Goal: Task Accomplishment & Management: Use online tool/utility

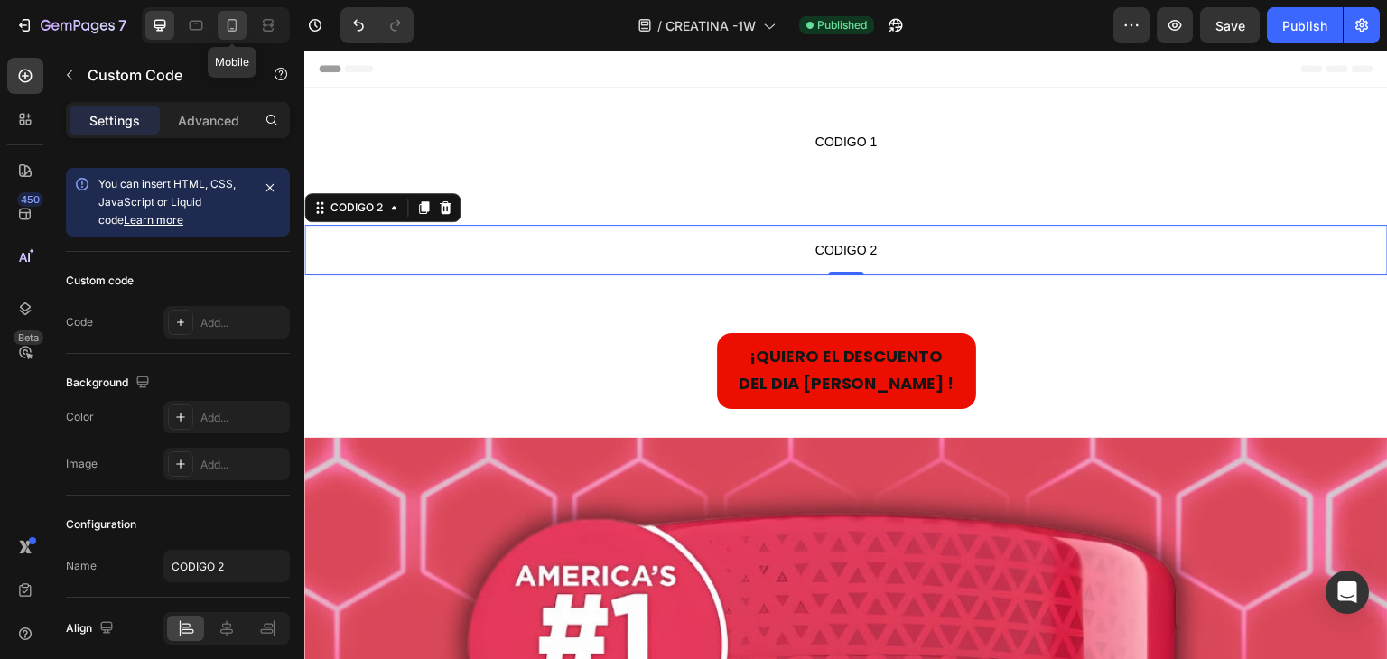
click at [225, 30] on icon at bounding box center [232, 25] width 18 height 18
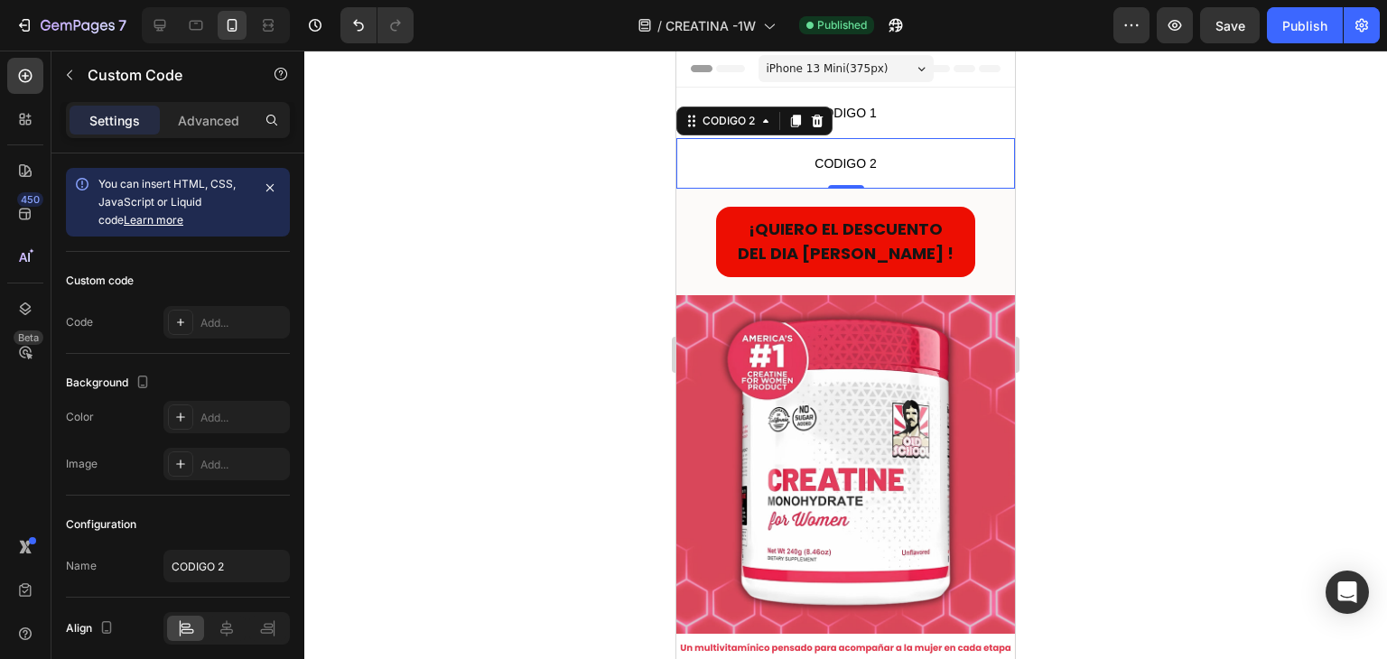
scroll to position [24, 0]
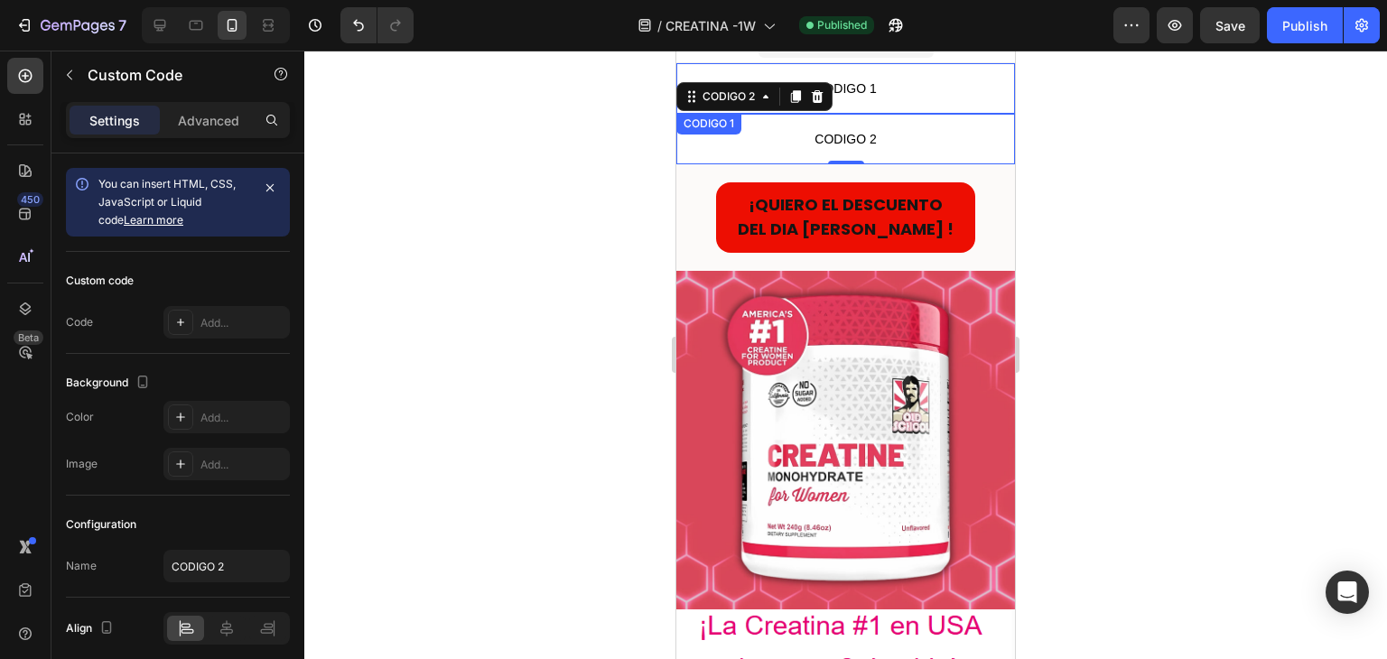
click at [890, 94] on span "CODIGO 1" at bounding box center [845, 89] width 339 height 22
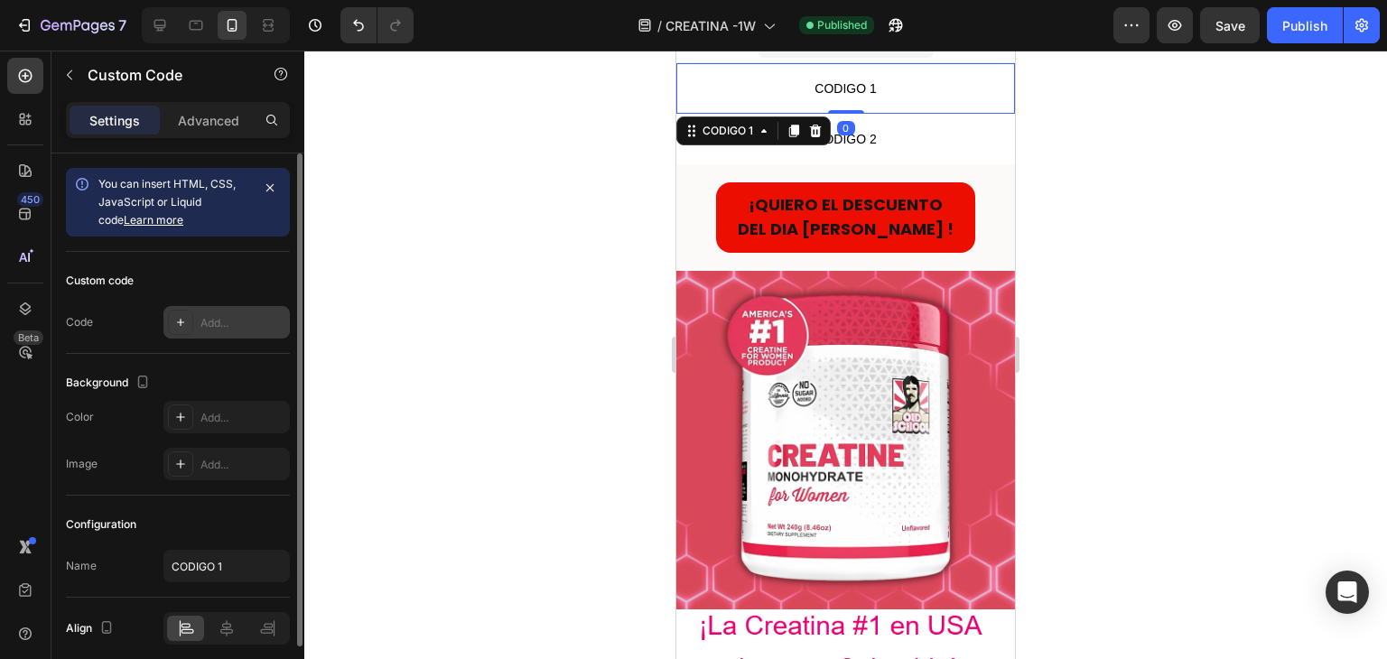
click at [212, 320] on div "Add..." at bounding box center [242, 323] width 85 height 16
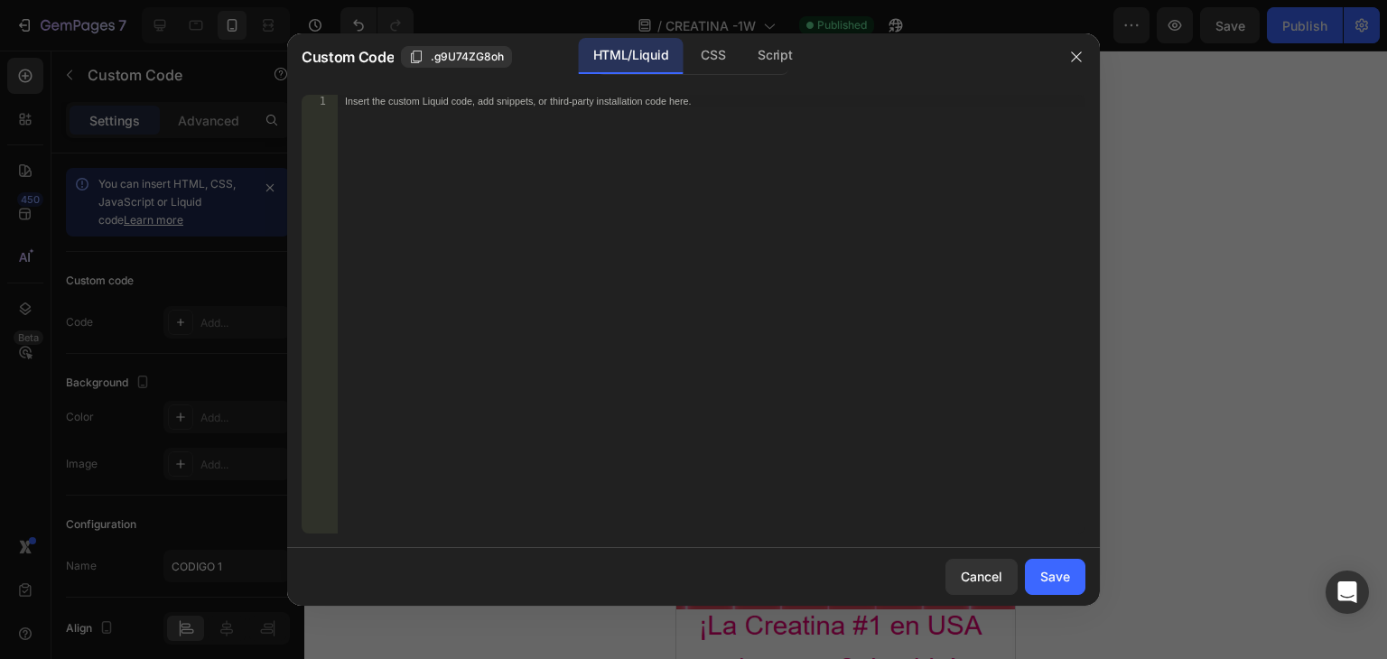
click at [455, 103] on div "Insert the custom Liquid code, add snippets, or third-party installation code h…" at bounding box center [674, 101] width 658 height 12
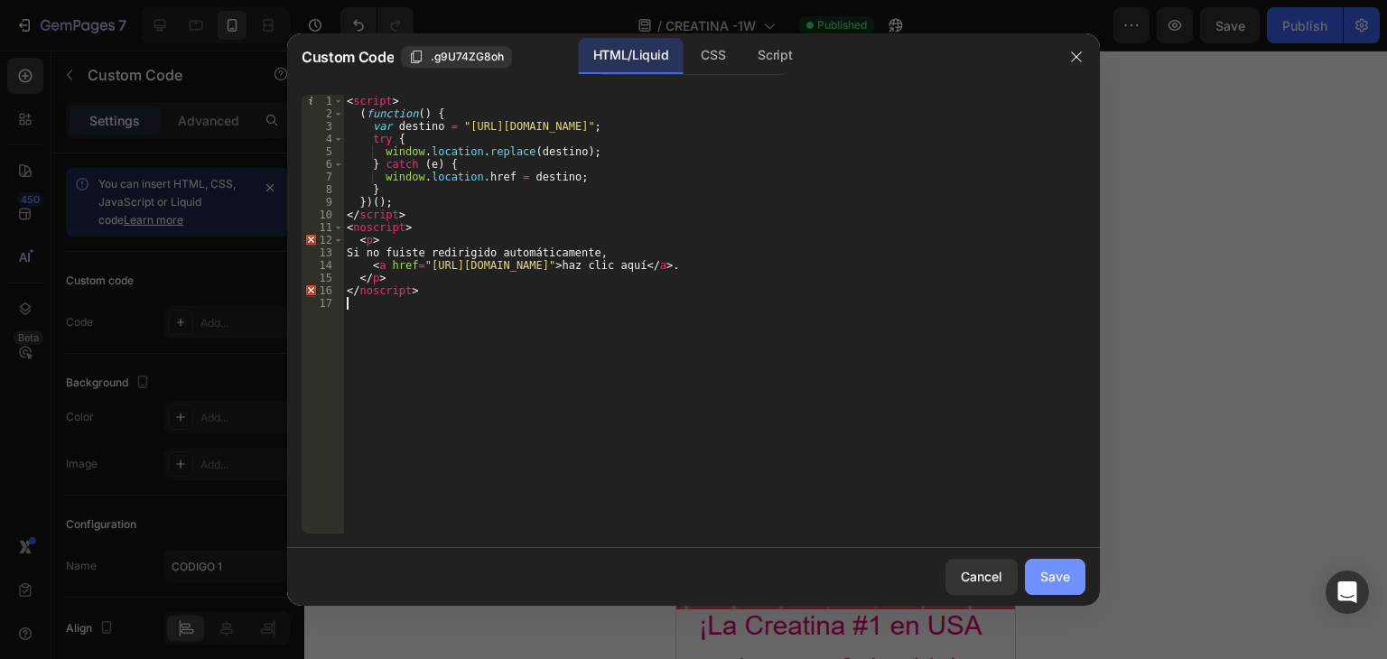
click at [1078, 573] on button "Save" at bounding box center [1055, 577] width 60 height 36
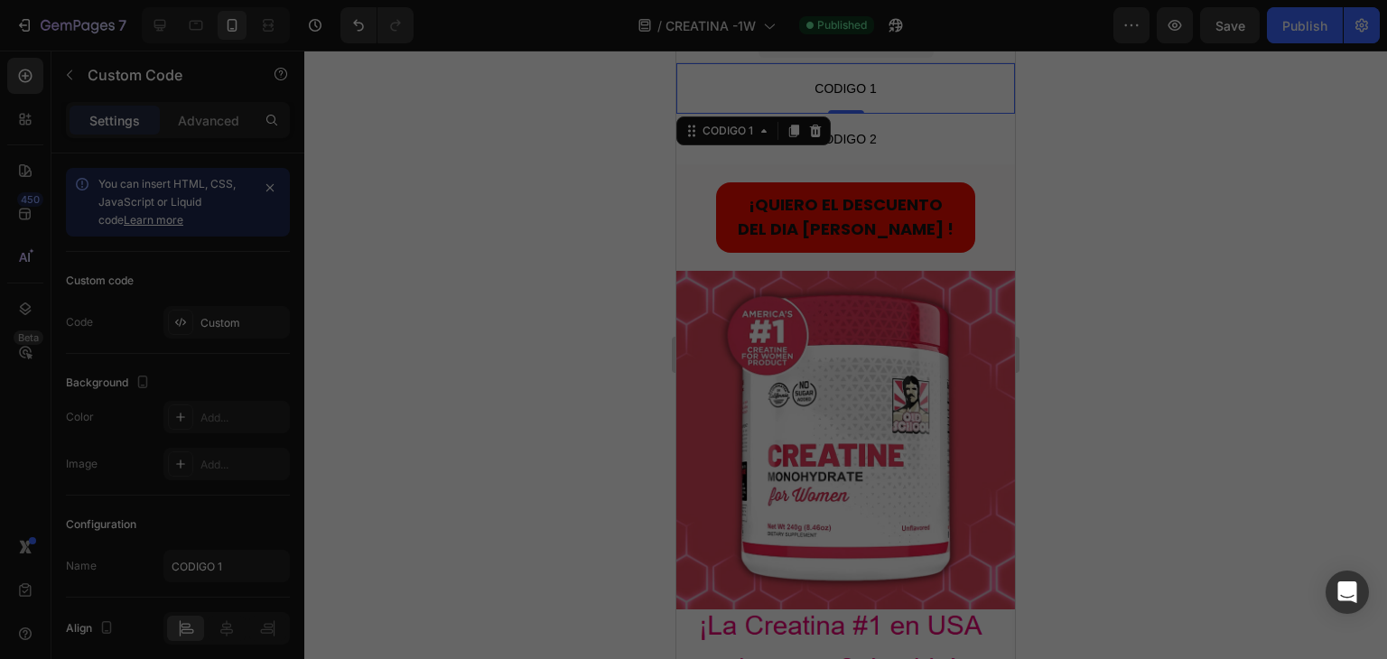
type textarea "</noscript>"
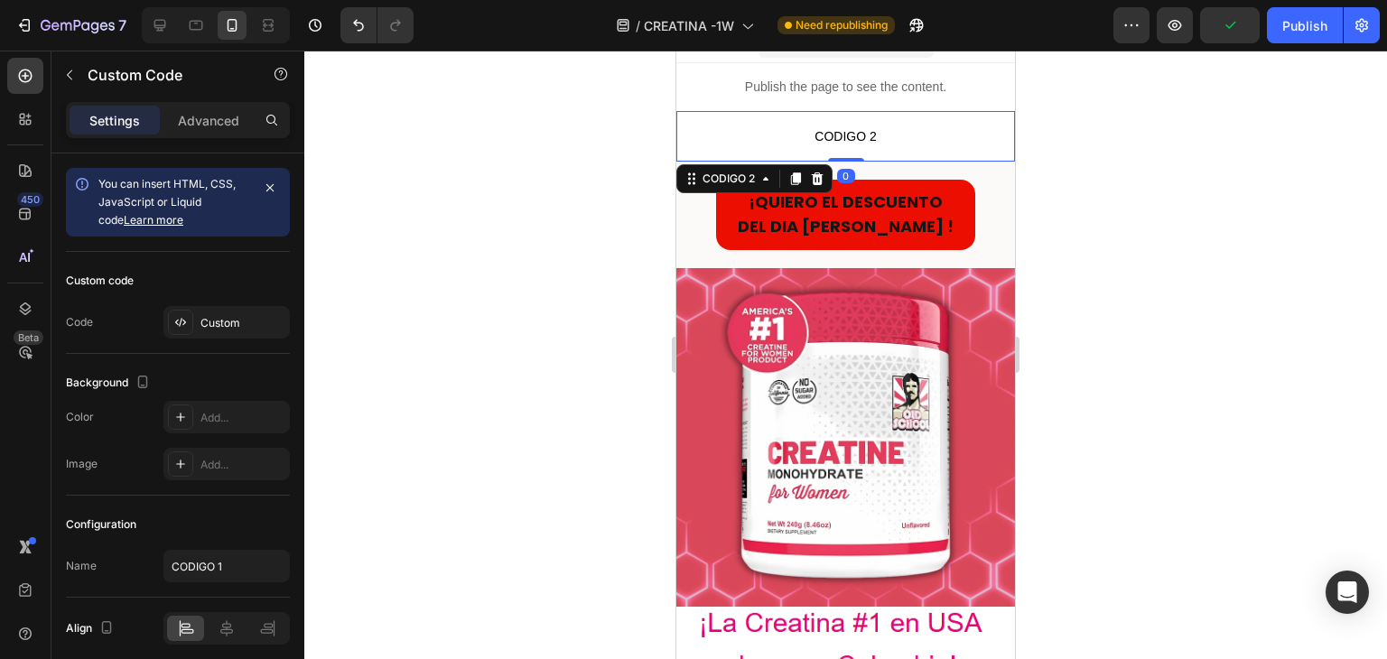
click at [905, 138] on span "CODIGO 2" at bounding box center [845, 136] width 339 height 22
click at [200, 326] on div "Add..." at bounding box center [242, 323] width 85 height 16
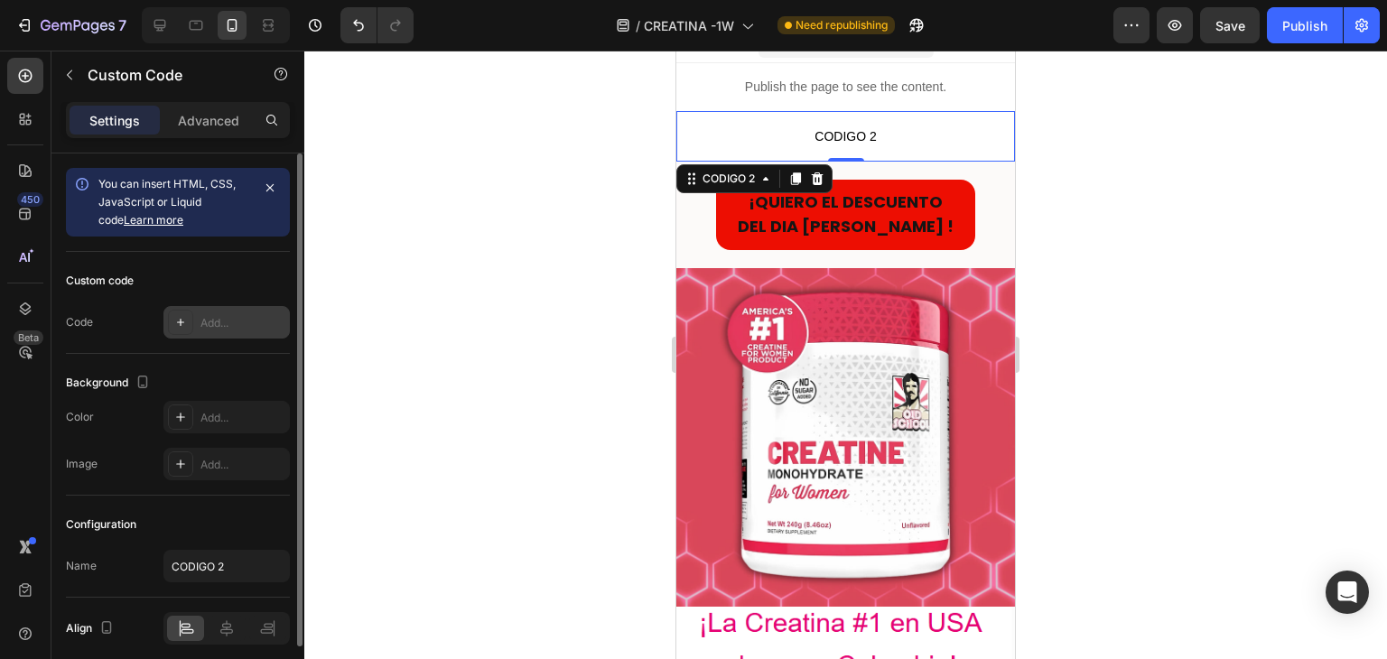
click at [220, 311] on div "Add..." at bounding box center [226, 322] width 126 height 32
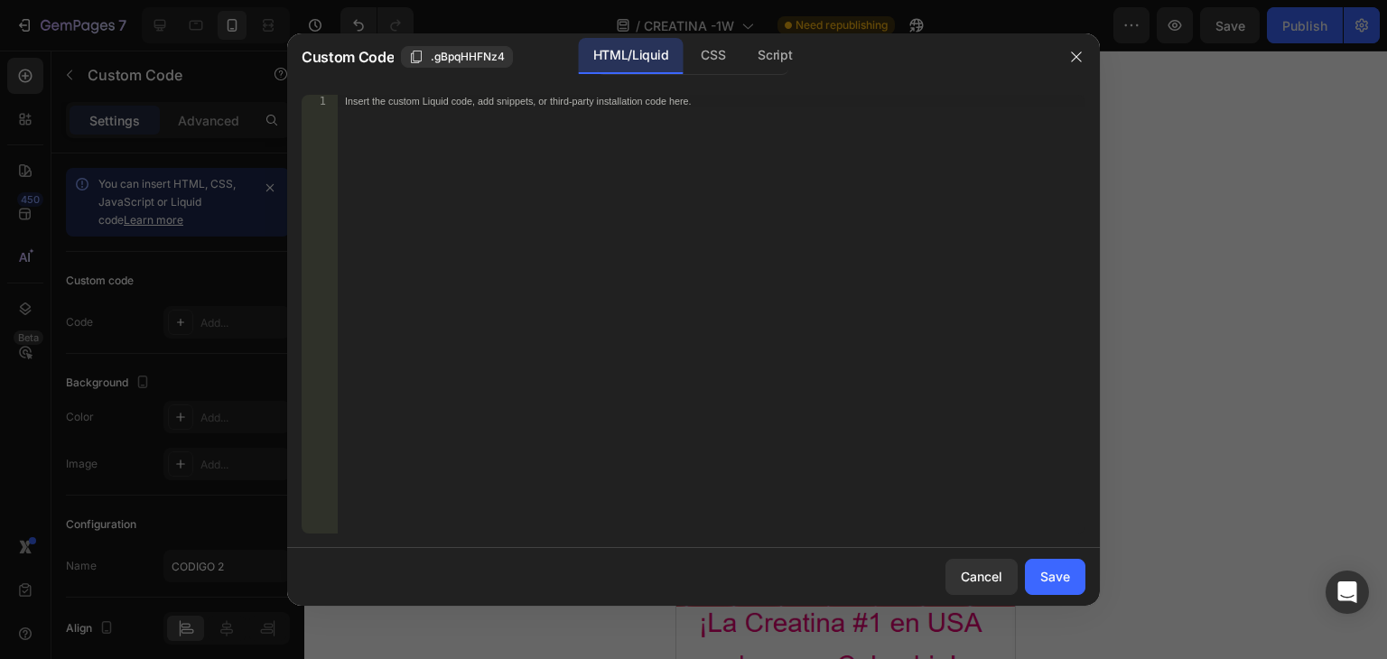
click at [363, 104] on div "Insert the custom Liquid code, add snippets, or third-party installation code h…" at bounding box center [674, 101] width 658 height 12
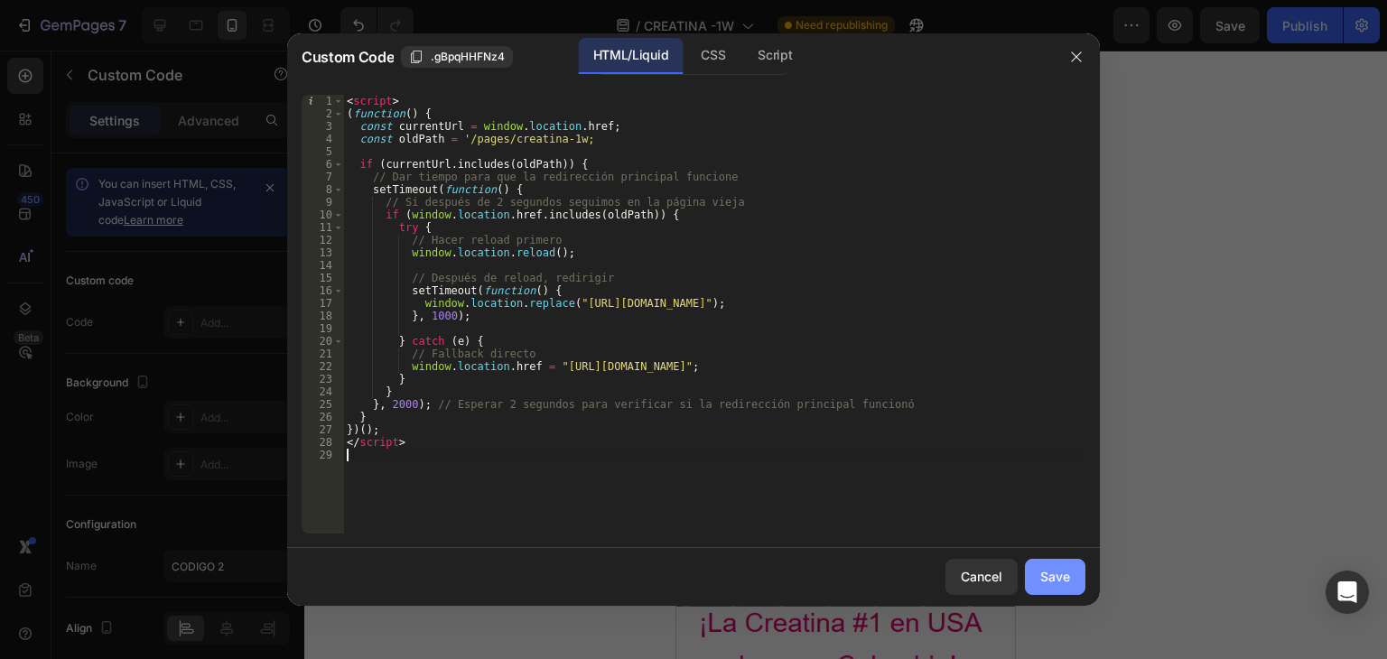
click at [1059, 573] on div "Save" at bounding box center [1055, 576] width 30 height 19
type textarea "</script>"
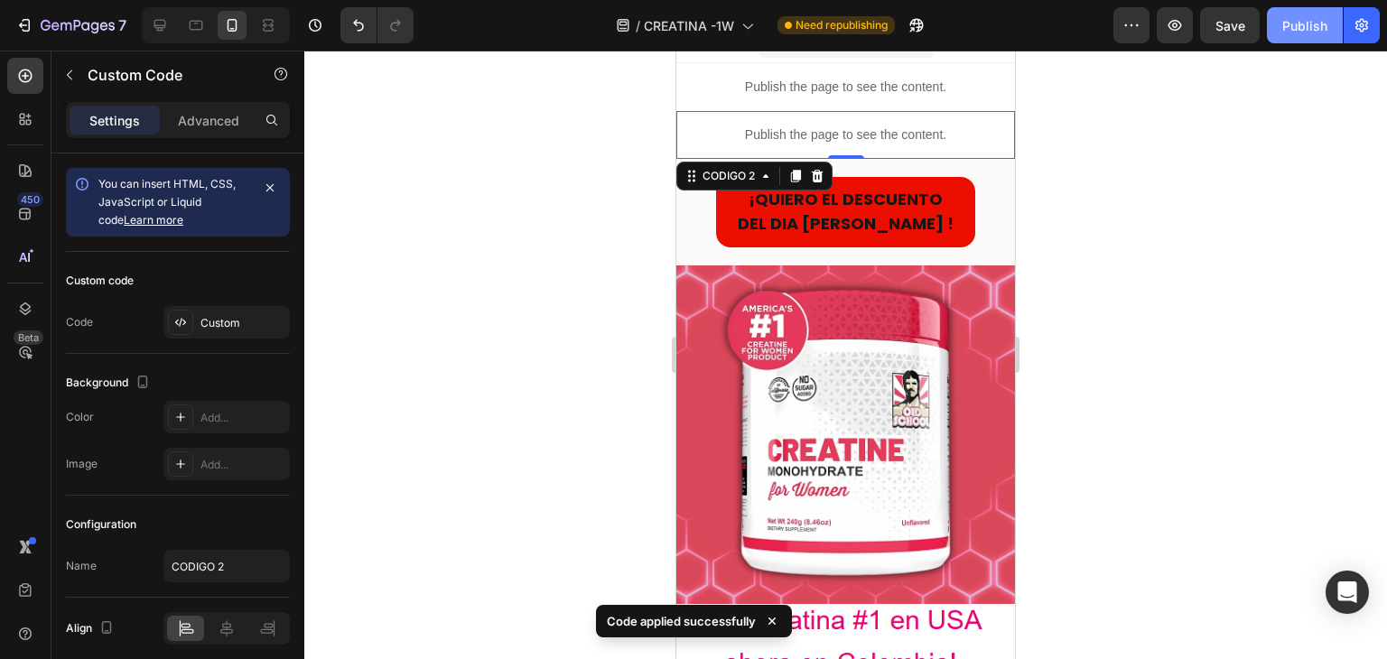
click at [1297, 29] on div "Publish" at bounding box center [1304, 25] width 45 height 19
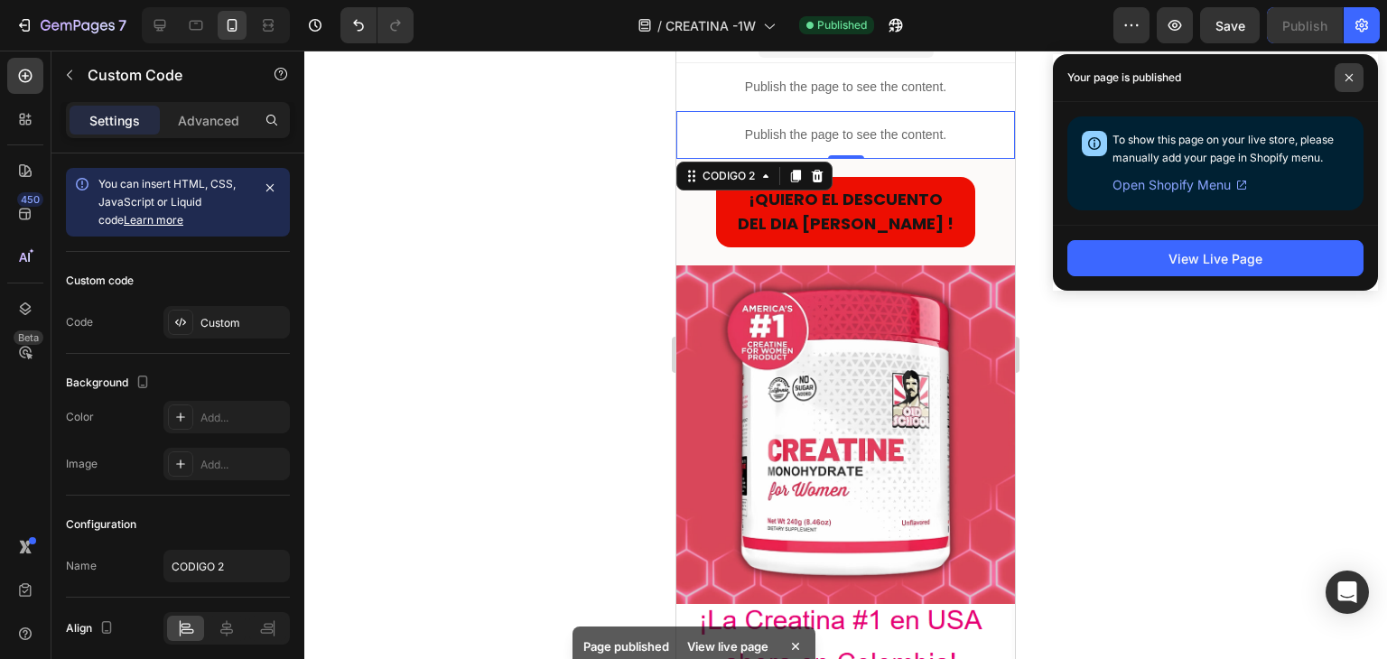
click at [1349, 77] on icon at bounding box center [1348, 77] width 7 height 7
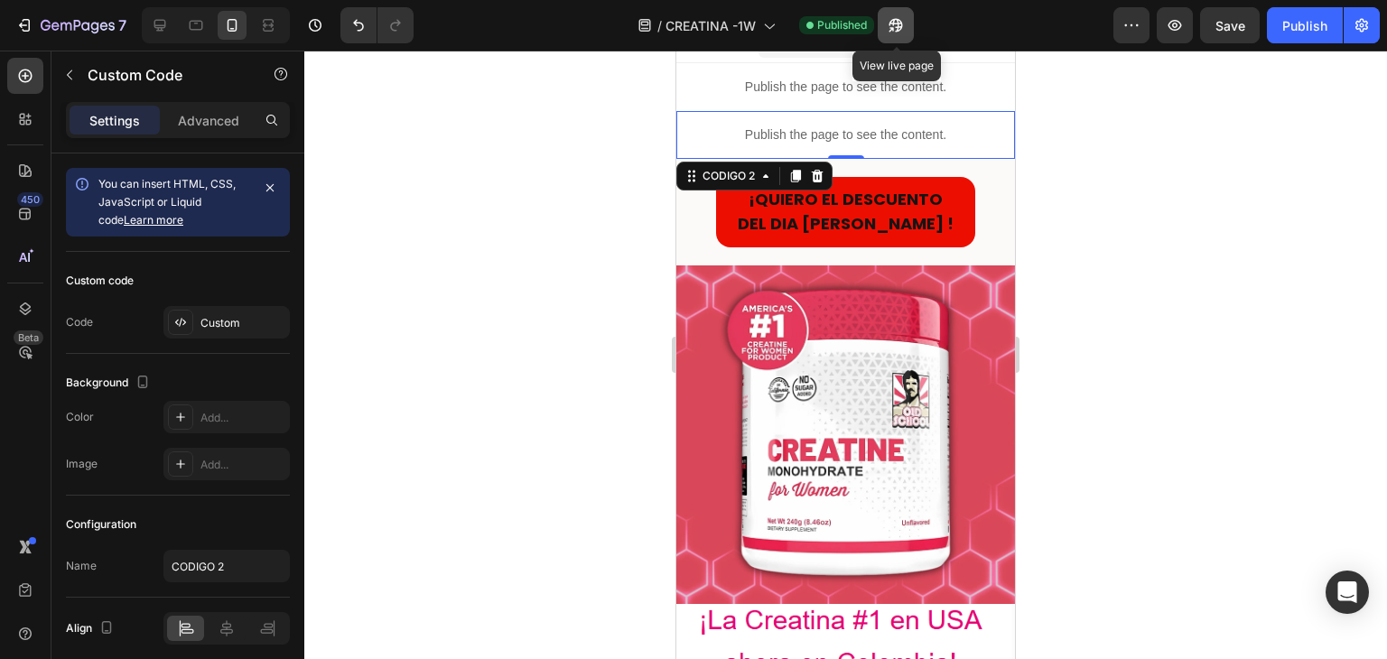
click at [899, 18] on icon "button" at bounding box center [895, 25] width 18 height 18
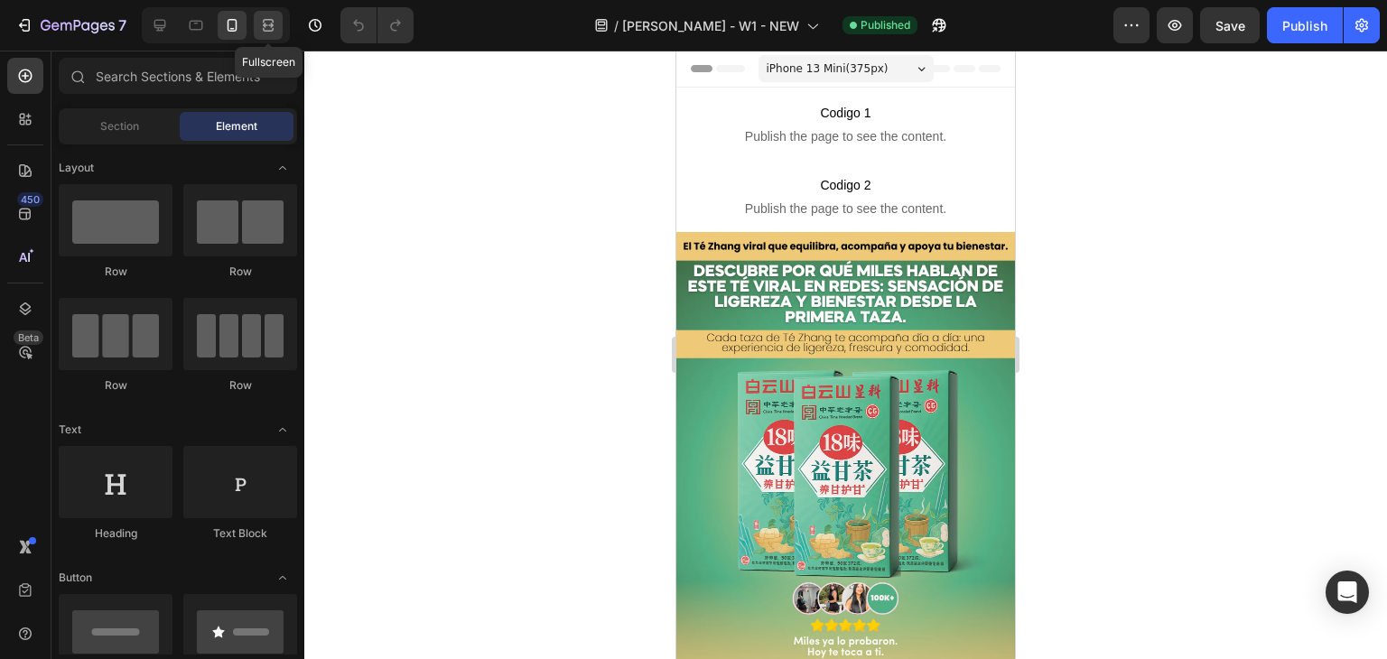
click at [265, 23] on icon at bounding box center [268, 25] width 18 height 18
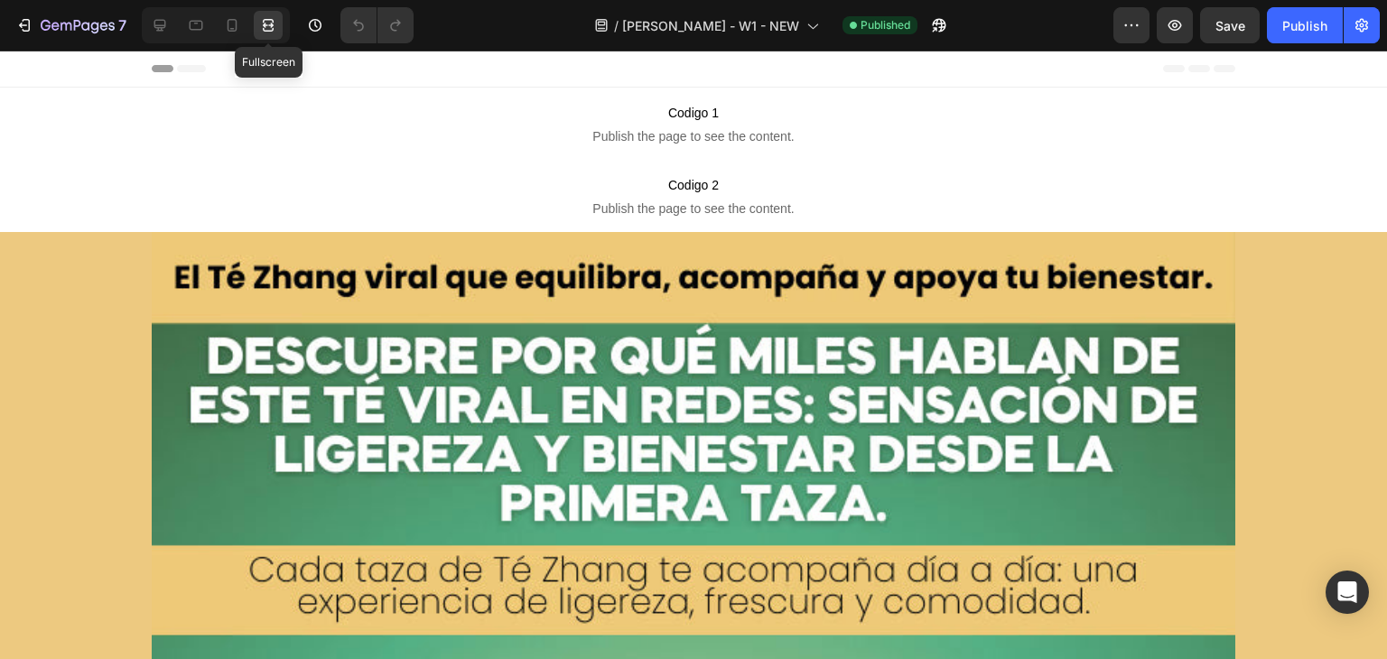
click at [260, 26] on icon at bounding box center [268, 25] width 18 height 18
click at [235, 28] on icon at bounding box center [232, 25] width 18 height 18
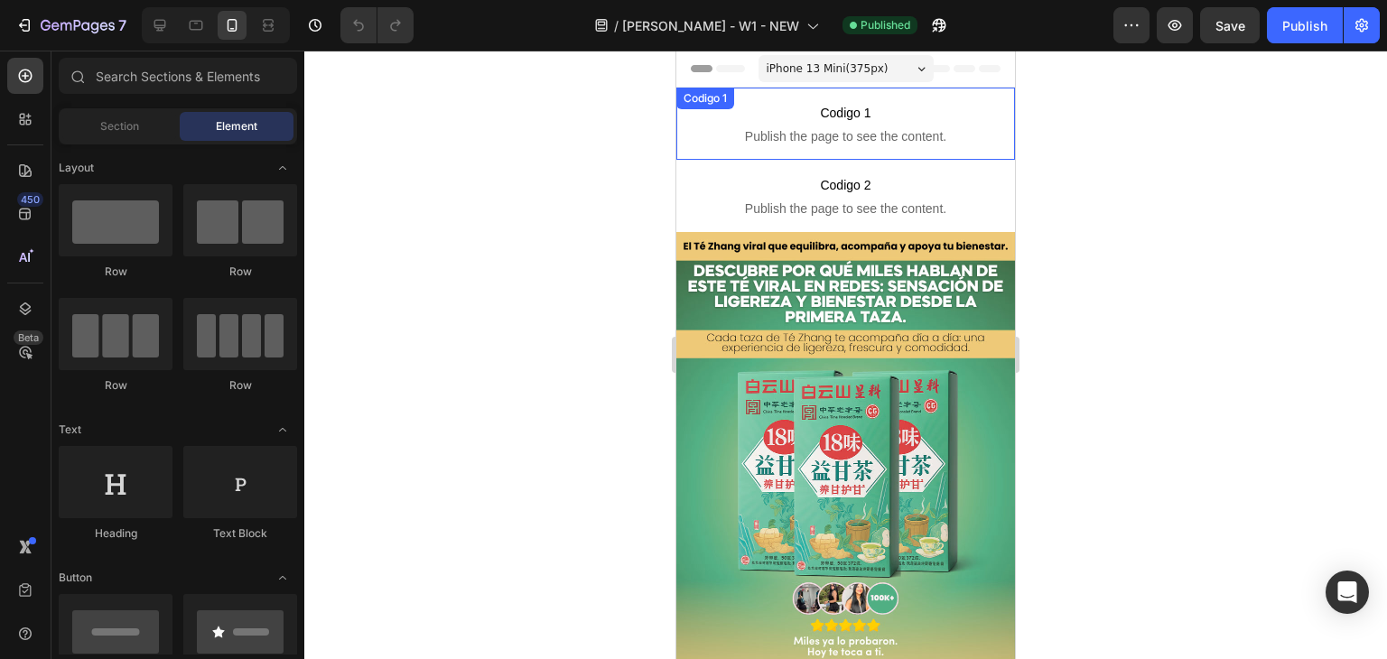
click at [787, 120] on span "Codigo 1" at bounding box center [845, 113] width 339 height 22
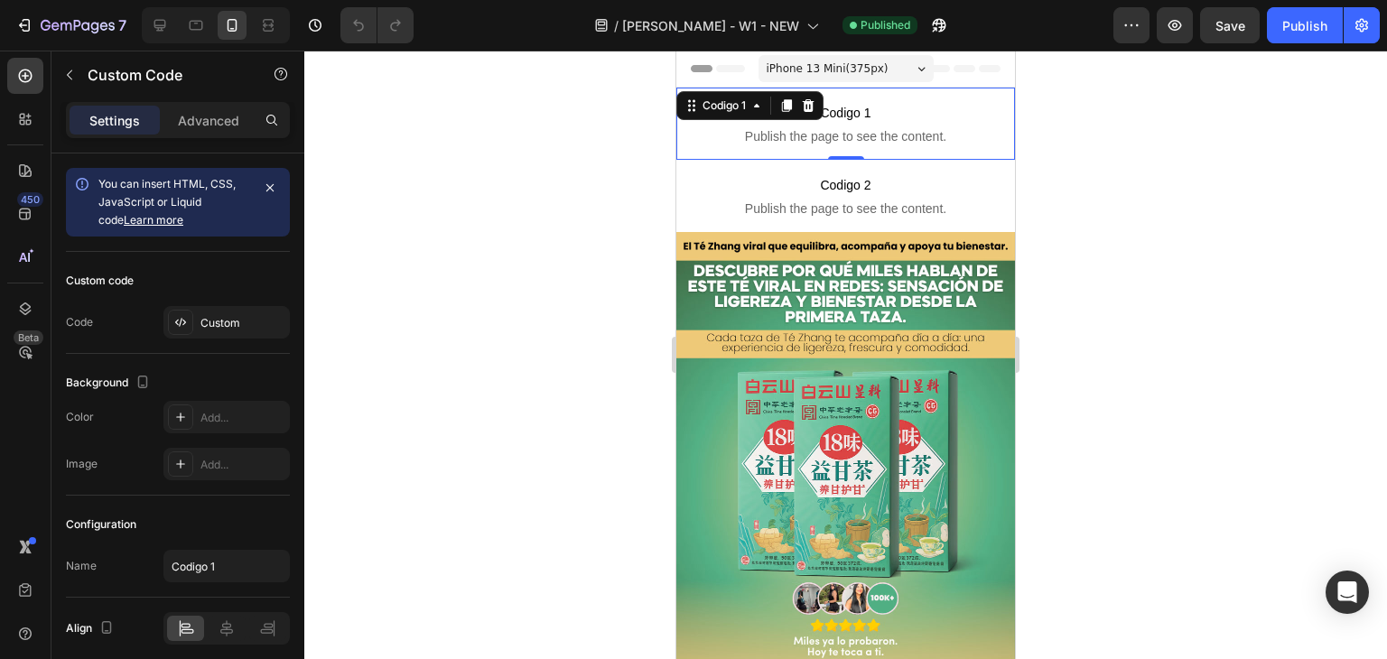
click at [891, 127] on span "Publish the page to see the content." at bounding box center [845, 136] width 339 height 18
click at [255, 319] on div "Custom" at bounding box center [242, 323] width 85 height 16
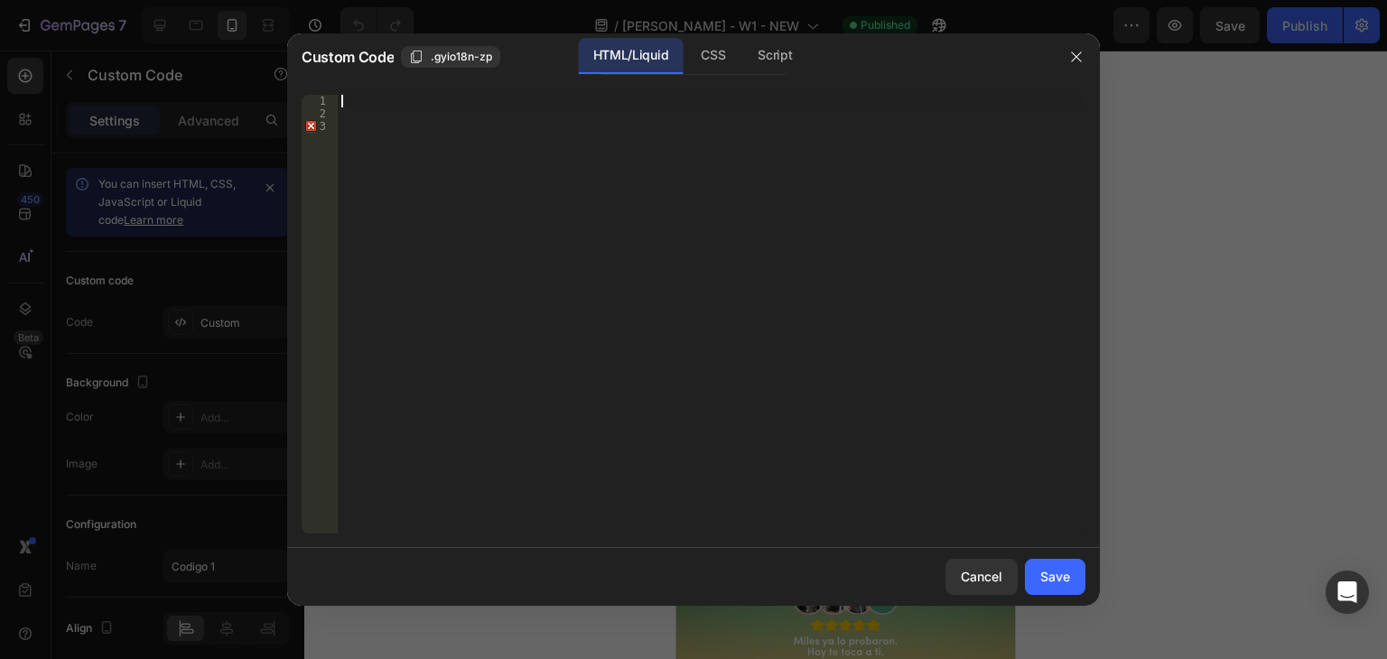
click at [367, 97] on div at bounding box center [711, 327] width 747 height 464
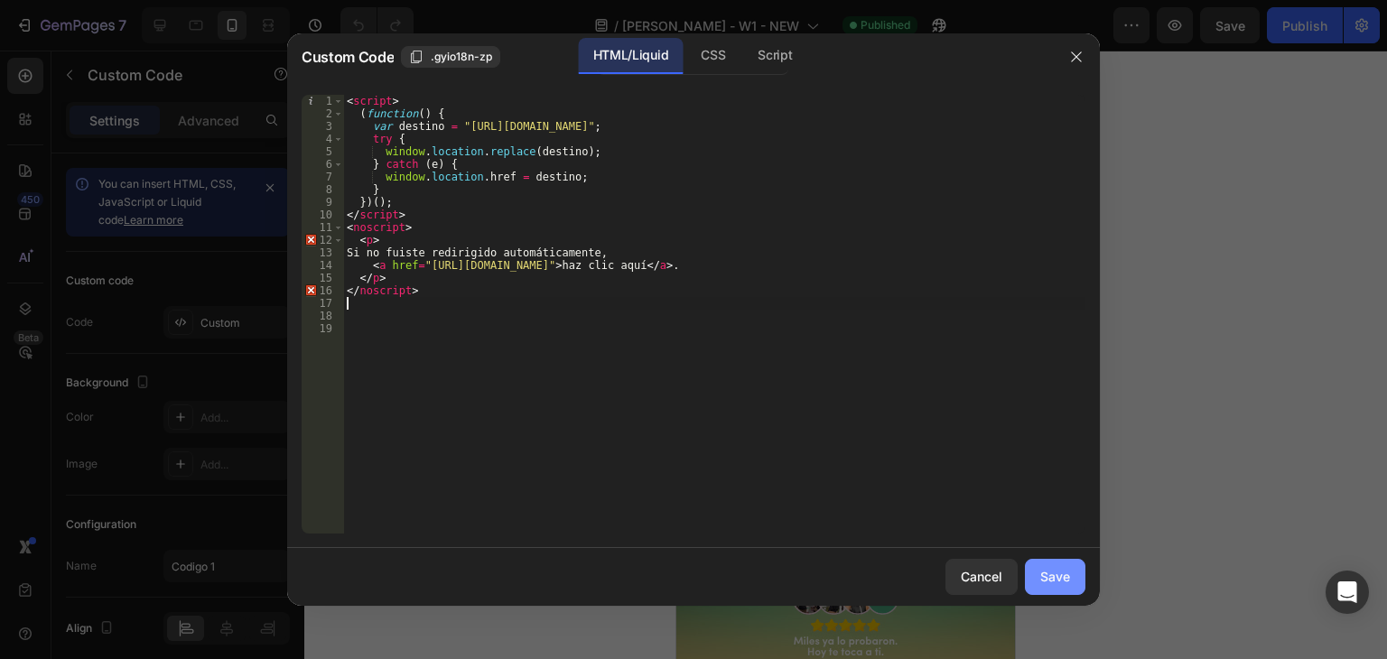
click at [1072, 570] on button "Save" at bounding box center [1055, 577] width 60 height 36
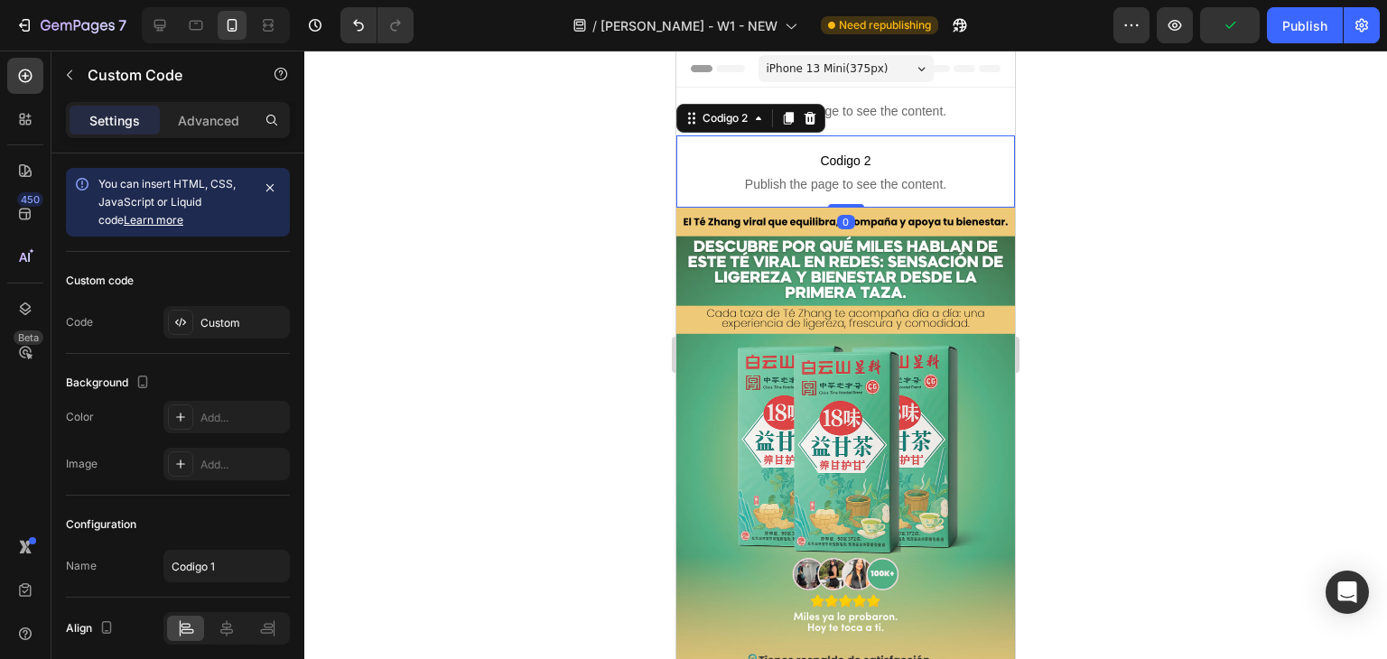
click at [796, 158] on span "Codigo 2" at bounding box center [845, 161] width 339 height 22
click at [205, 317] on div "Custom" at bounding box center [242, 323] width 85 height 16
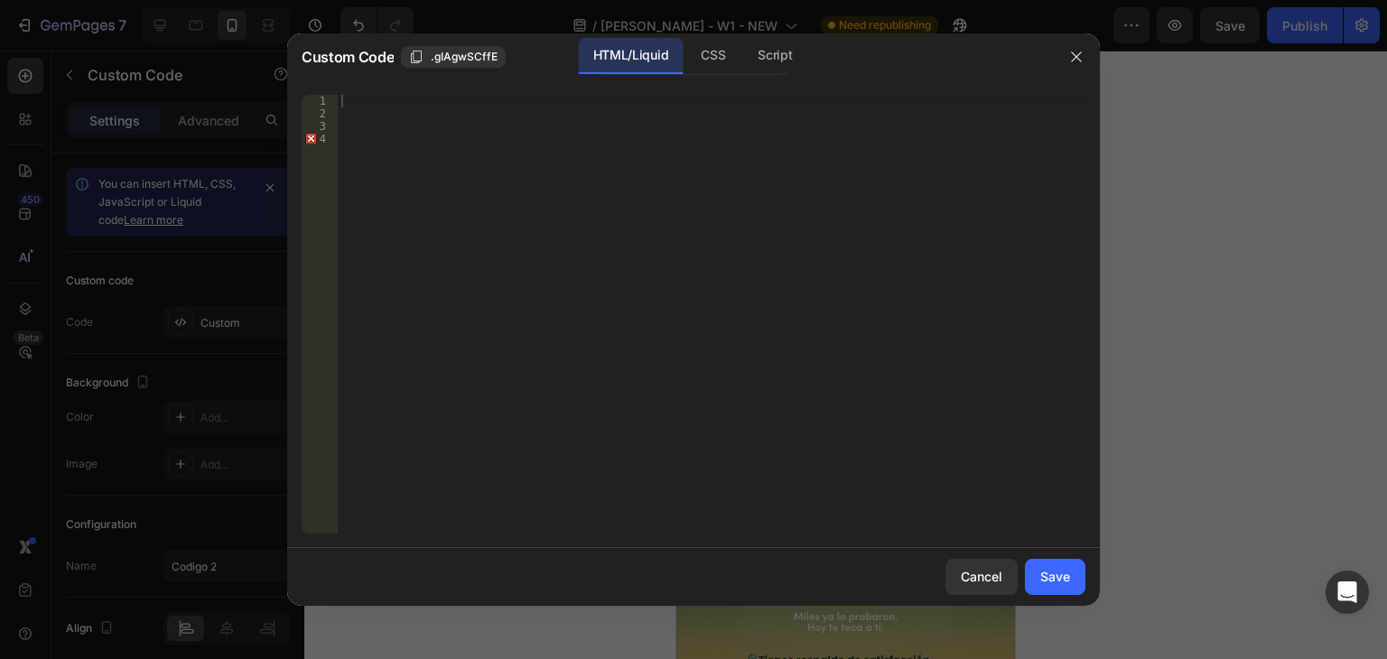
click at [364, 102] on div at bounding box center [711, 327] width 747 height 464
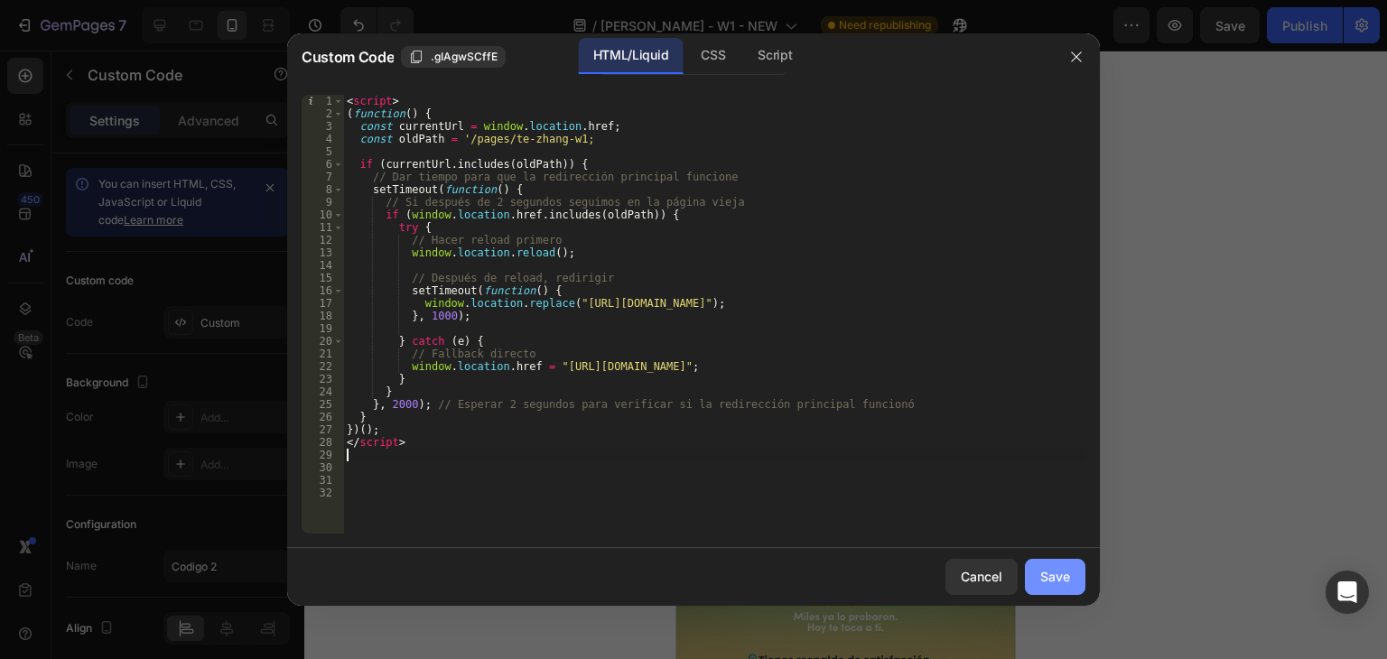
click at [1065, 579] on div "Save" at bounding box center [1055, 576] width 30 height 19
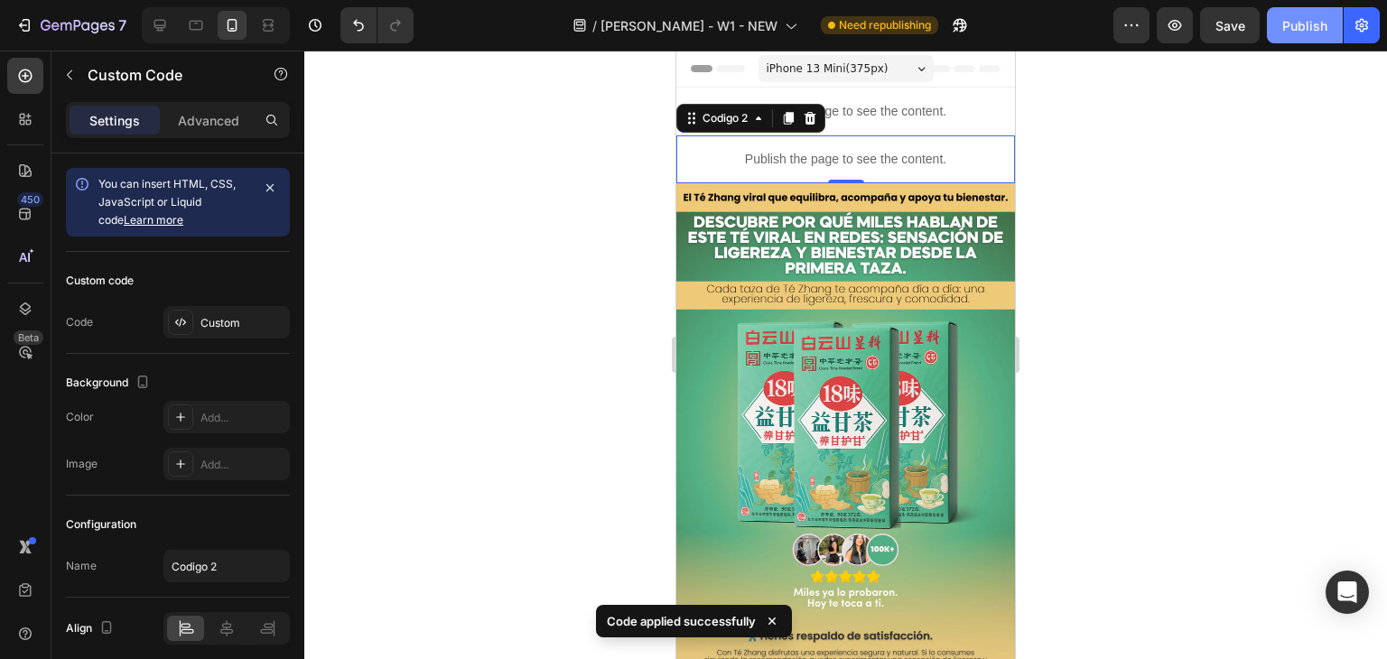
click at [1302, 21] on div "Publish" at bounding box center [1304, 25] width 45 height 19
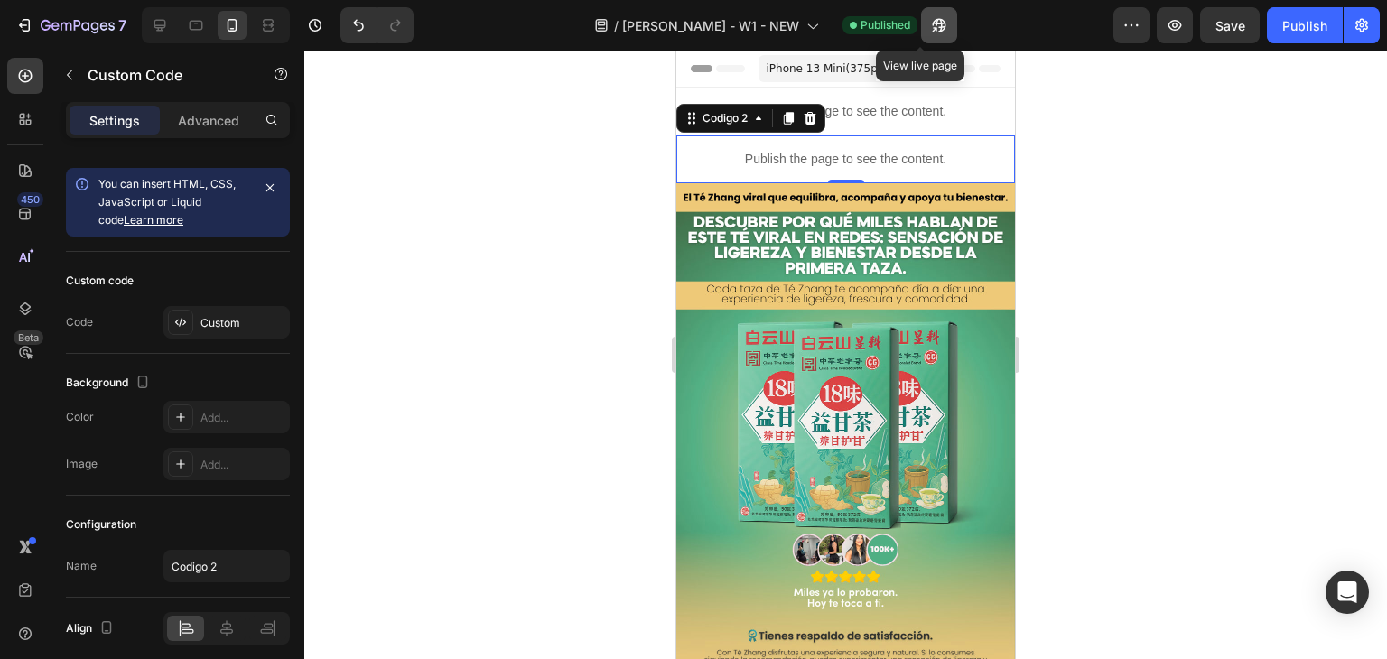
click at [932, 22] on icon "button" at bounding box center [939, 26] width 14 height 14
